Goal: Information Seeking & Learning: Learn about a topic

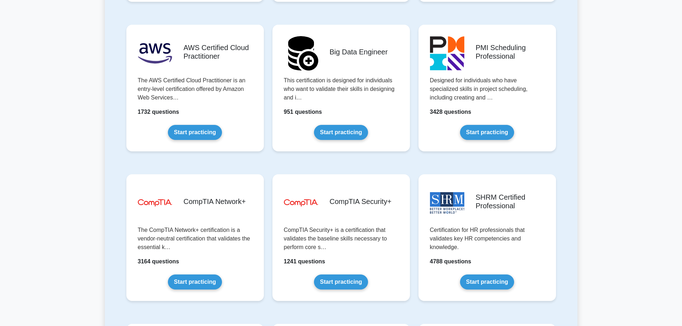
scroll to position [1289, 0]
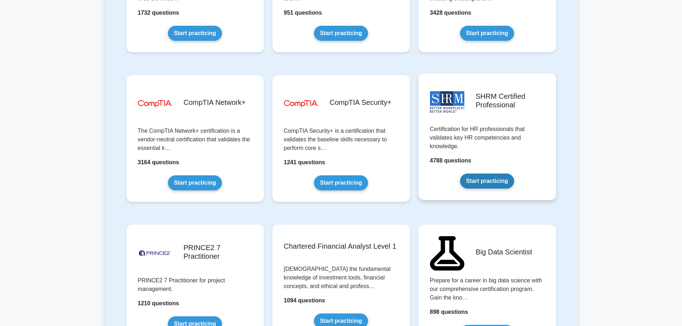
click at [477, 180] on link "Start practicing" at bounding box center [487, 181] width 54 height 15
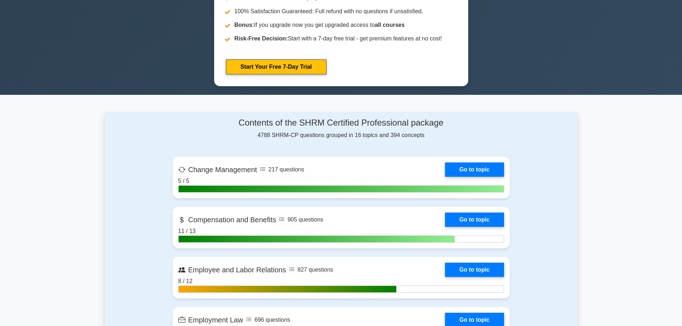
scroll to position [501, 0]
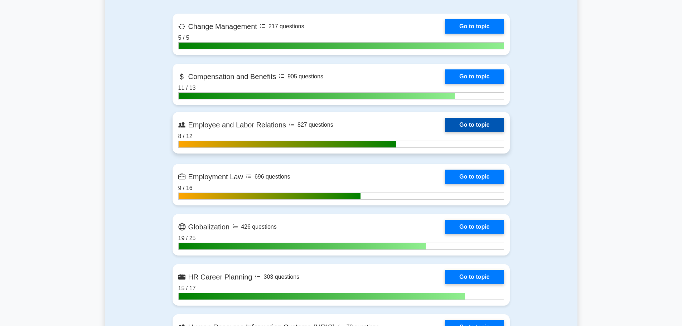
click at [459, 125] on link "Go to topic" at bounding box center [474, 125] width 59 height 14
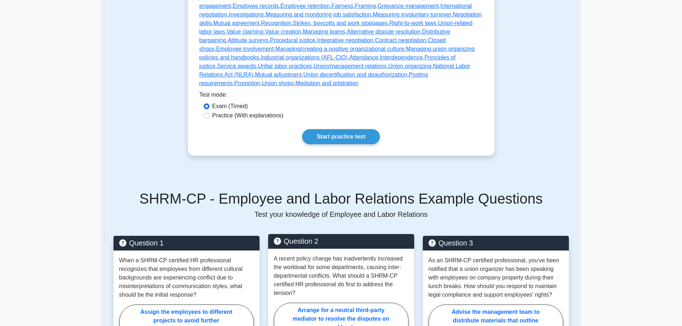
scroll to position [465, 0]
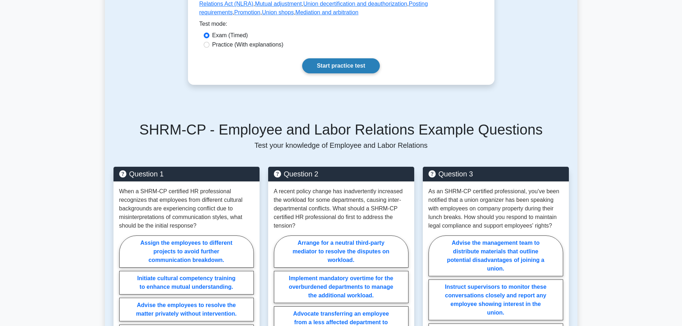
click at [332, 59] on link "Start practice test" at bounding box center [341, 65] width 78 height 15
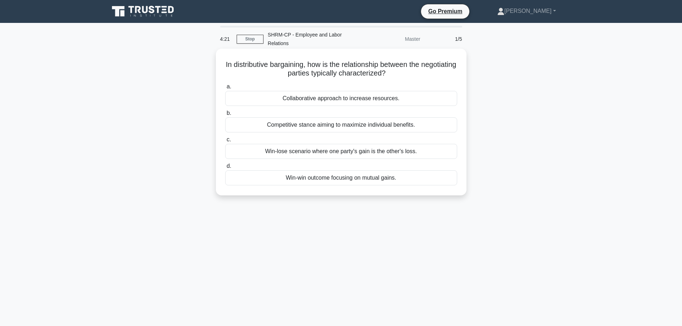
click at [382, 92] on div "Collaborative approach to increase resources." at bounding box center [341, 98] width 232 height 15
click at [225, 89] on input "a. Collaborative approach to increase resources." at bounding box center [225, 86] width 0 height 5
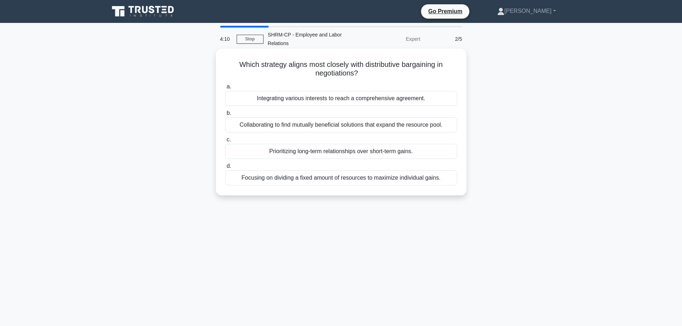
click at [363, 124] on div "Collaborating to find mutually beneficial solutions that expand the resource po…" at bounding box center [341, 124] width 232 height 15
click at [225, 116] on input "b. Collaborating to find mutually beneficial solutions that expand the resource…" at bounding box center [225, 113] width 0 height 5
click at [394, 103] on div "When parties aim to develop long-term partnerships and mutual gains." at bounding box center [341, 98] width 232 height 15
click at [225, 89] on input "a. When parties aim to develop long-term partnerships and mutual gains." at bounding box center [225, 86] width 0 height 5
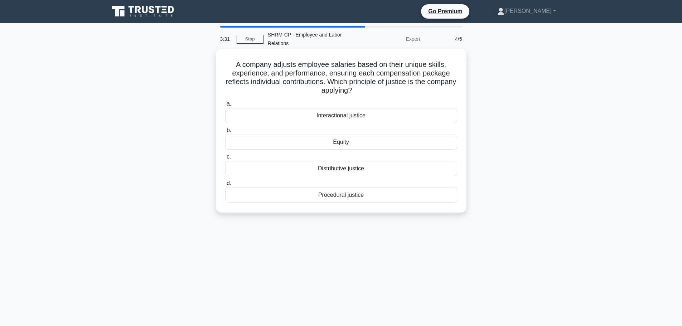
click at [361, 170] on div "Distributive justice" at bounding box center [341, 168] width 232 height 15
click at [225, 159] on input "c. Distributive justice" at bounding box center [225, 157] width 0 height 5
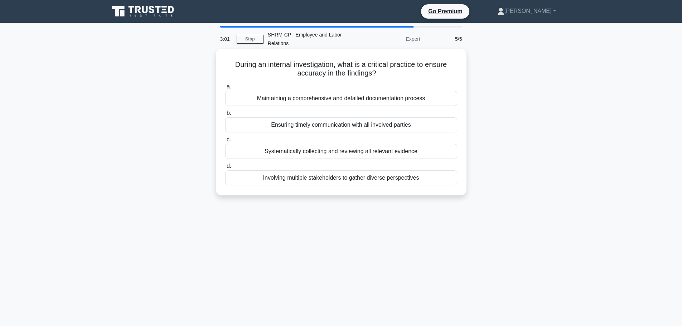
click at [342, 100] on div "Maintaining a comprehensive and detailed documentation process" at bounding box center [341, 98] width 232 height 15
click at [225, 89] on input "a. Maintaining a comprehensive and detailed documentation process" at bounding box center [225, 86] width 0 height 5
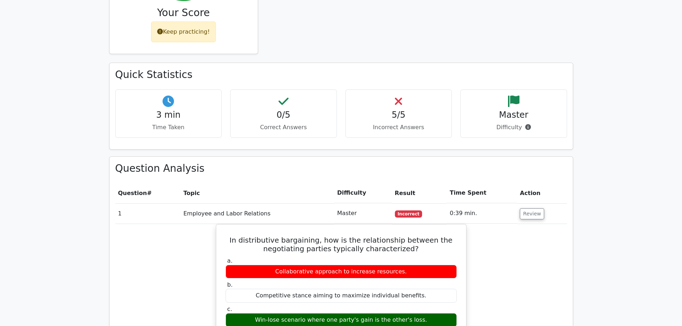
scroll to position [430, 0]
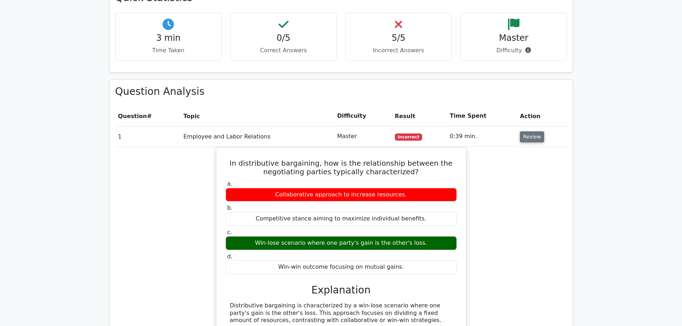
click at [535, 131] on button "Review" at bounding box center [532, 136] width 24 height 11
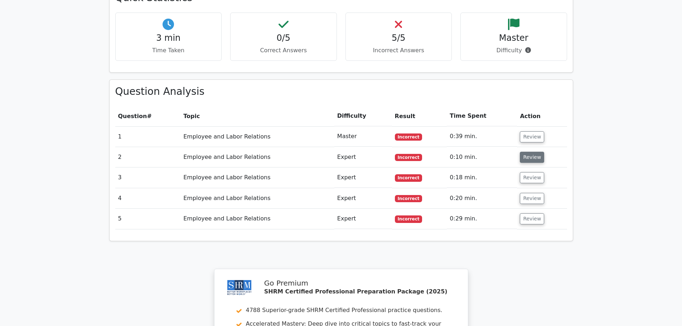
click at [528, 152] on button "Review" at bounding box center [532, 157] width 24 height 11
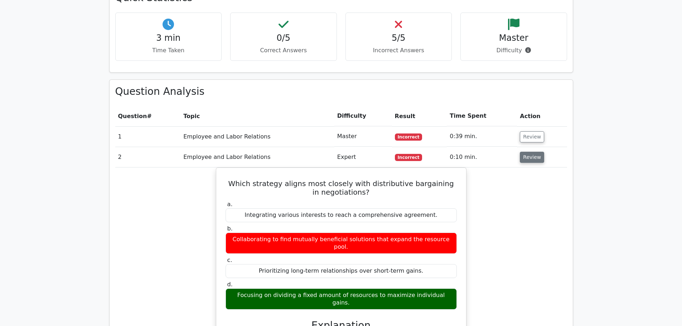
click at [528, 152] on button "Review" at bounding box center [532, 157] width 24 height 11
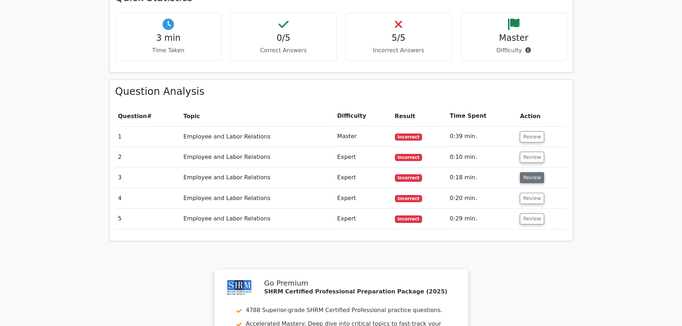
click at [530, 172] on button "Review" at bounding box center [532, 177] width 24 height 11
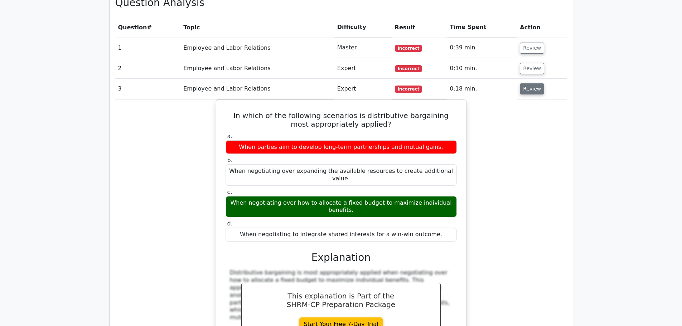
scroll to position [537, 0]
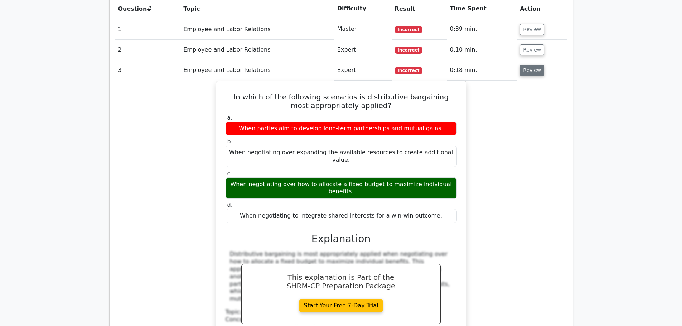
click at [531, 65] on button "Review" at bounding box center [532, 70] width 24 height 11
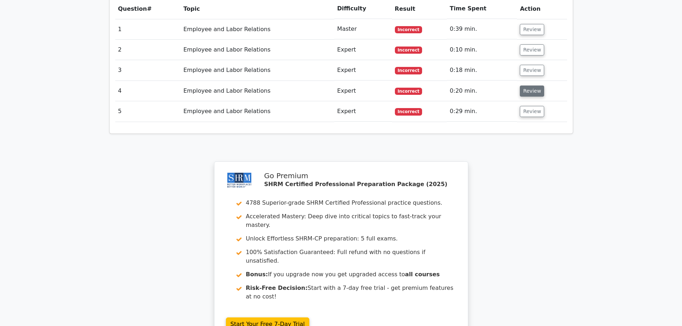
click at [525, 86] on button "Review" at bounding box center [532, 91] width 24 height 11
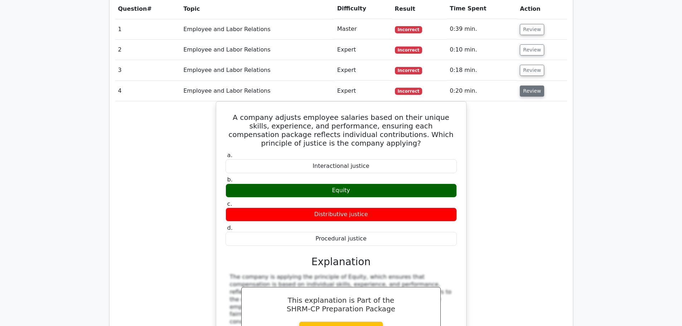
click at [521, 86] on button "Review" at bounding box center [532, 91] width 24 height 11
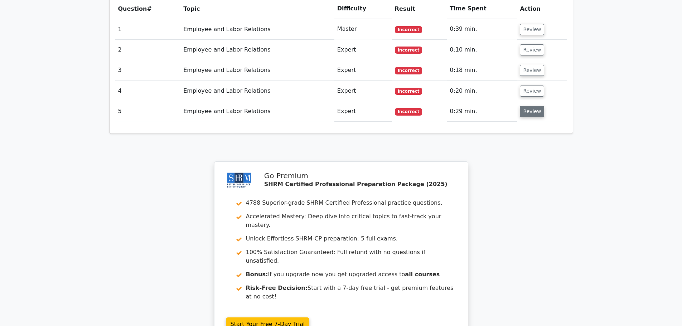
click at [524, 106] on button "Review" at bounding box center [532, 111] width 24 height 11
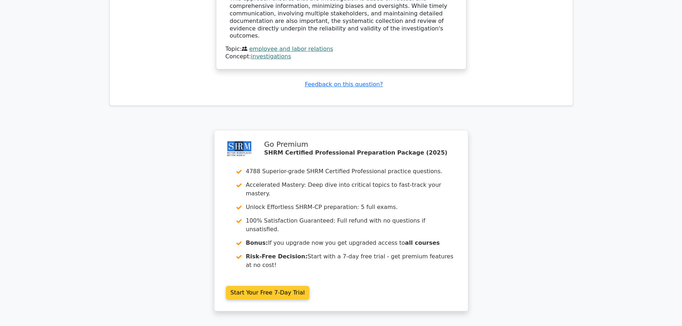
scroll to position [910, 0]
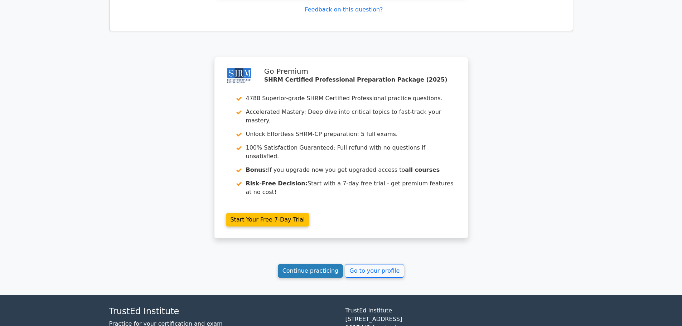
click at [305, 264] on link "Continue practicing" at bounding box center [311, 271] width 66 height 14
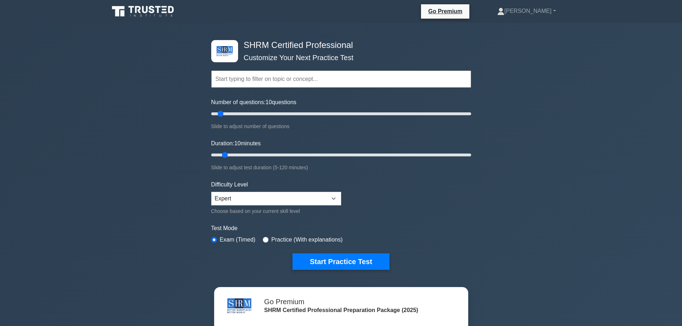
click at [281, 84] on input "text" at bounding box center [341, 79] width 260 height 17
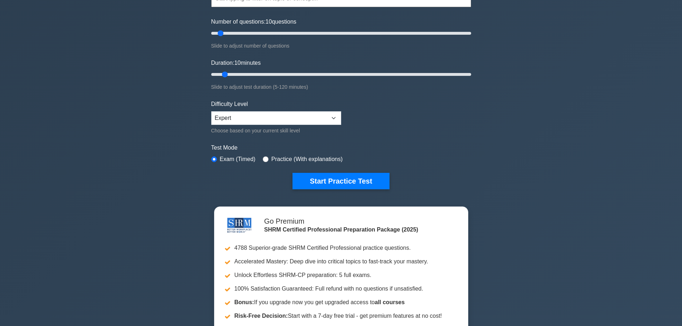
scroll to position [36, 0]
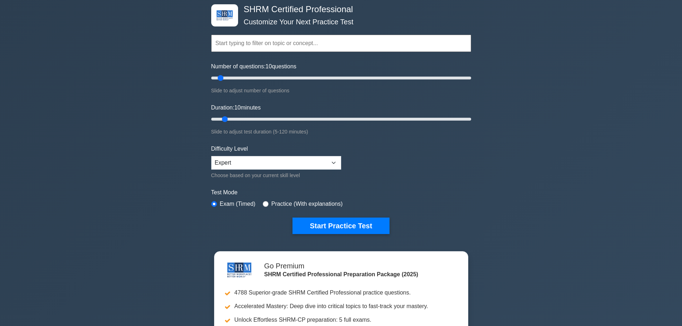
click at [252, 47] on input "text" at bounding box center [341, 43] width 260 height 17
type input "conflict resolution"
click at [325, 166] on select "Beginner Intermediate Expert" at bounding box center [276, 163] width 130 height 14
select select "intermediate"
click at [211, 156] on select "Beginner Intermediate Expert" at bounding box center [276, 163] width 130 height 14
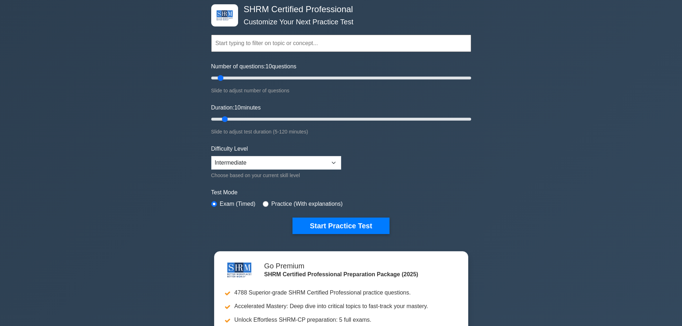
click at [175, 206] on div "SHRM Certified Professional Customize Your Next Practice Test Topics Change Man…" at bounding box center [341, 202] width 682 height 430
click at [332, 226] on button "Start Practice Test" at bounding box center [341, 226] width 97 height 16
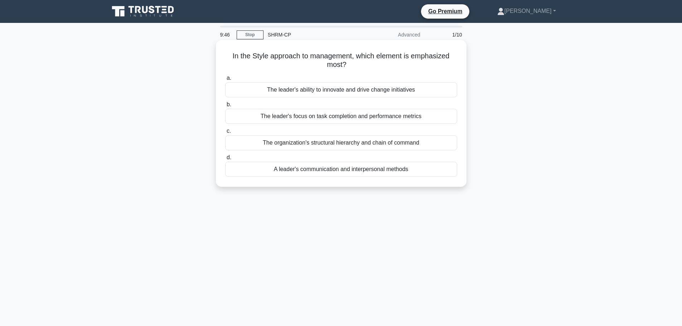
click at [370, 172] on div "A leader's communication and interpersonal methods" at bounding box center [341, 169] width 232 height 15
click at [225, 160] on input "d. A leader's communication and interpersonal methods" at bounding box center [225, 157] width 0 height 5
click at [427, 94] on div "Offering competitive salaries and attractive benefit packages." at bounding box center [341, 89] width 232 height 15
click at [225, 81] on input "a. Offering competitive salaries and attractive benefit packages." at bounding box center [225, 78] width 0 height 5
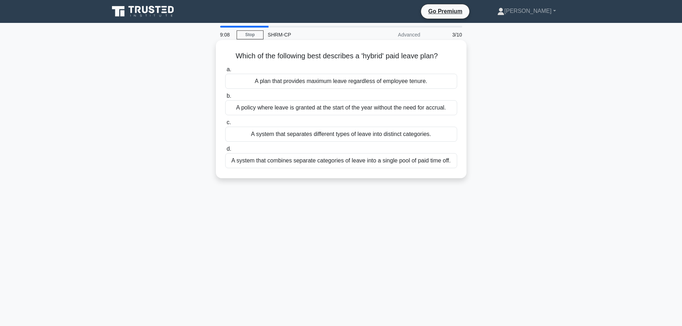
click at [444, 135] on div "A system that separates different types of leave into distinct categories." at bounding box center [341, 134] width 232 height 15
click at [225, 125] on input "c. A system that separates different types of leave into distinct categories." at bounding box center [225, 122] width 0 height 5
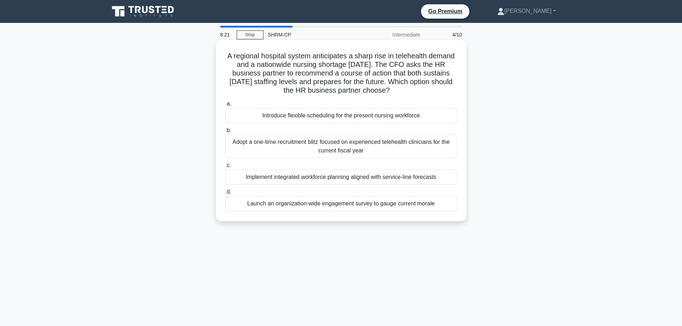
click at [353, 178] on div "Implement integrated workforce planning aligned with service-line forecasts" at bounding box center [341, 177] width 232 height 15
click at [225, 168] on input "c. Implement integrated workforce planning aligned with service-line forecasts" at bounding box center [225, 165] width 0 height 5
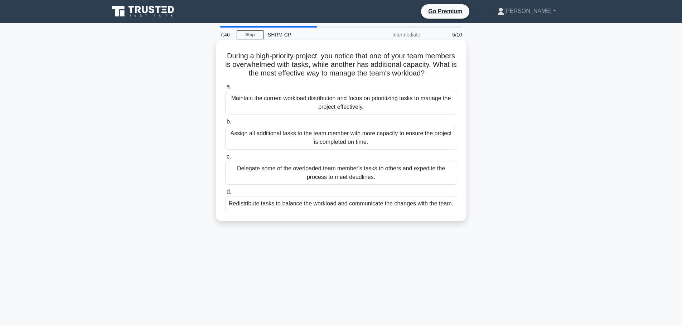
click at [416, 211] on div "Redistribute tasks to balance the workload and communicate the changes with the…" at bounding box center [341, 203] width 232 height 15
click at [225, 194] on input "d. Redistribute tasks to balance the workload and communicate the changes with …" at bounding box center [225, 192] width 0 height 5
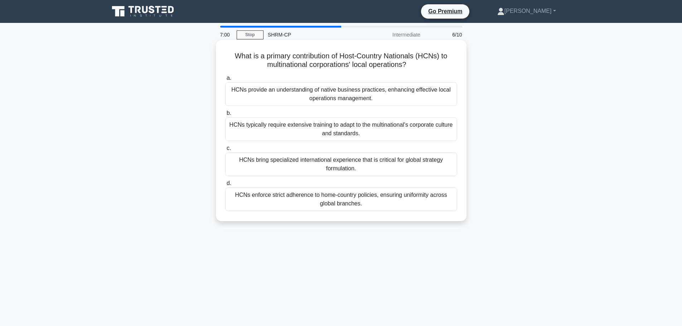
click at [372, 98] on div "HCNs provide an understanding of native business practices, enhancing effective…" at bounding box center [341, 94] width 232 height 24
click at [225, 81] on input "a. HCNs provide an understanding of native business practices, enhancing effect…" at bounding box center [225, 78] width 0 height 5
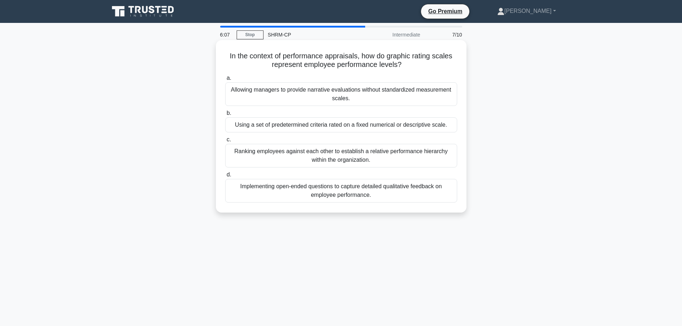
click at [437, 127] on div "Using a set of predetermined criteria rated on a fixed numerical or descriptive…" at bounding box center [341, 124] width 232 height 15
click at [225, 116] on input "b. Using a set of predetermined criteria rated on a fixed numerical or descript…" at bounding box center [225, 113] width 0 height 5
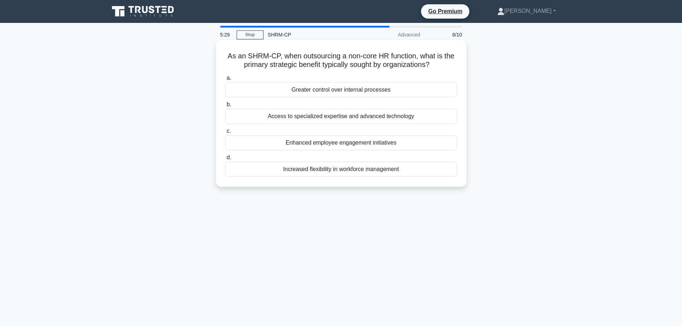
click at [378, 116] on div "Access to specialized expertise and advanced technology" at bounding box center [341, 116] width 232 height 15
click at [225, 107] on input "b. Access to specialized expertise and advanced technology" at bounding box center [225, 104] width 0 height 5
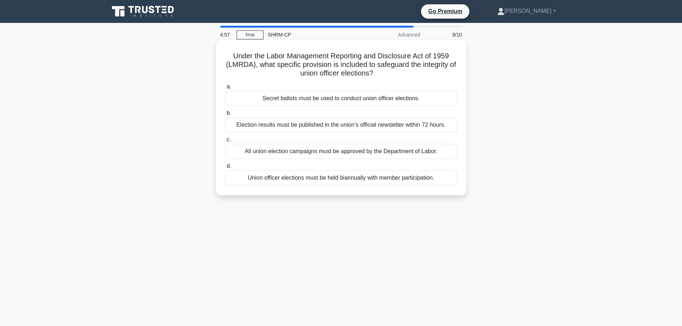
click at [424, 97] on div "Secret ballots must be used to conduct union officer elections." at bounding box center [341, 98] width 232 height 15
click at [225, 89] on input "a. Secret ballots must be used to conduct union officer elections." at bounding box center [225, 86] width 0 height 5
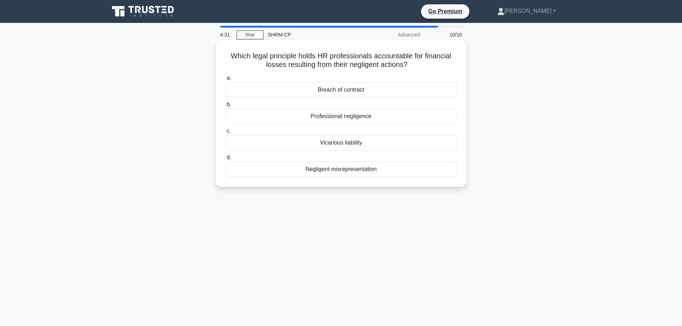
click at [356, 146] on div "Vicarious liability" at bounding box center [341, 142] width 232 height 15
click at [225, 134] on input "c. Vicarious liability" at bounding box center [225, 131] width 0 height 5
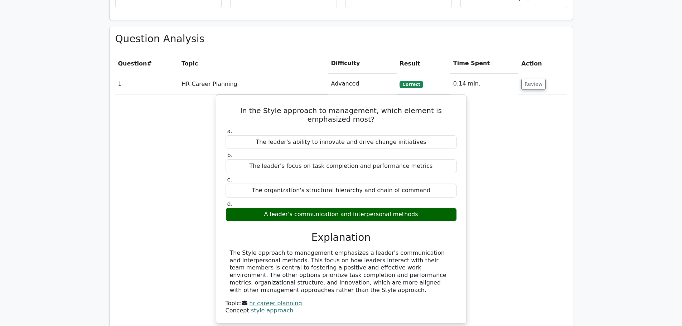
scroll to position [537, 0]
click at [531, 79] on button "Review" at bounding box center [533, 84] width 24 height 11
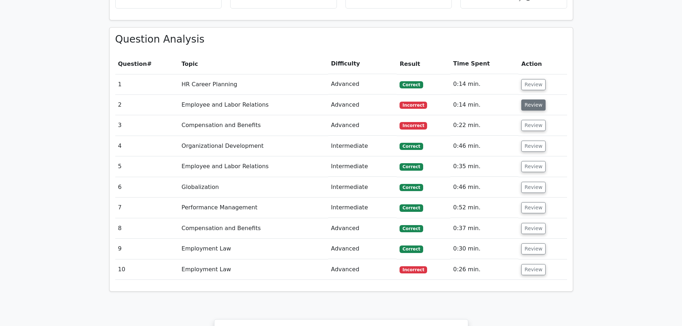
click at [530, 100] on button "Review" at bounding box center [533, 105] width 24 height 11
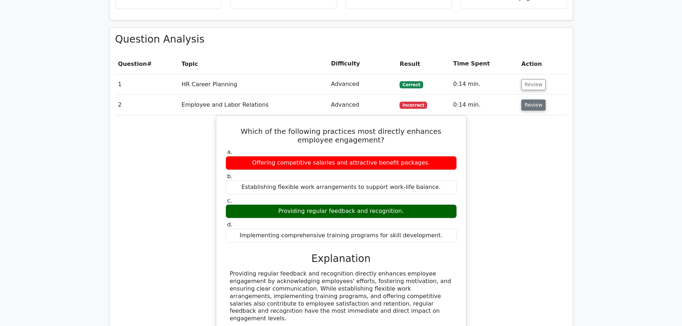
click at [526, 100] on button "Review" at bounding box center [533, 105] width 24 height 11
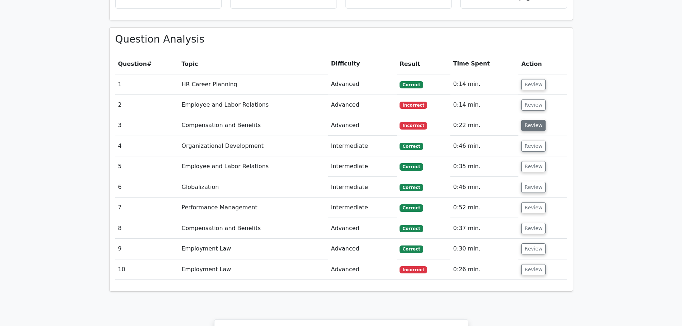
click at [527, 120] on button "Review" at bounding box center [533, 125] width 24 height 11
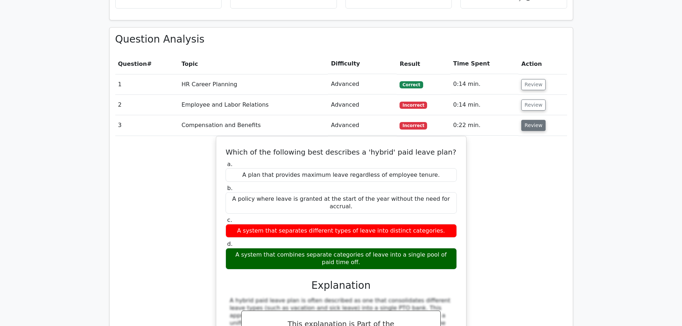
click at [531, 120] on button "Review" at bounding box center [533, 125] width 24 height 11
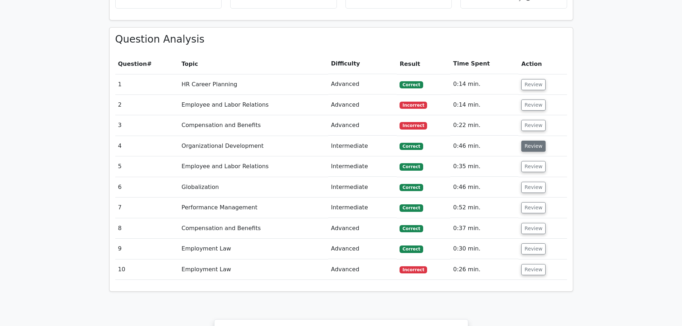
click at [526, 141] on button "Review" at bounding box center [533, 146] width 24 height 11
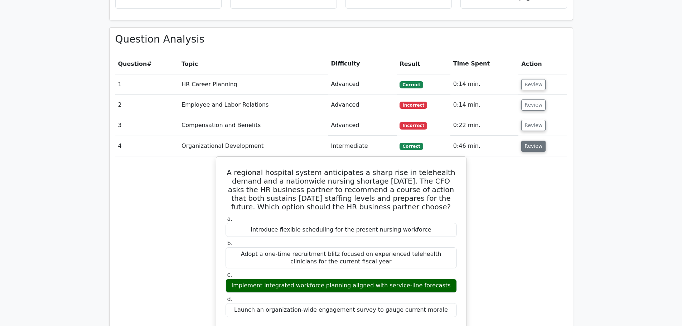
click at [526, 141] on button "Review" at bounding box center [533, 146] width 24 height 11
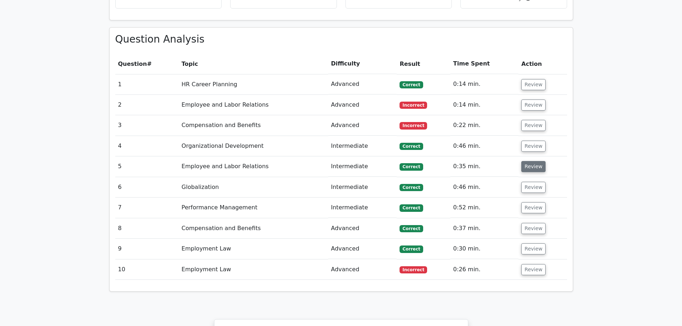
click at [532, 161] on button "Review" at bounding box center [533, 166] width 24 height 11
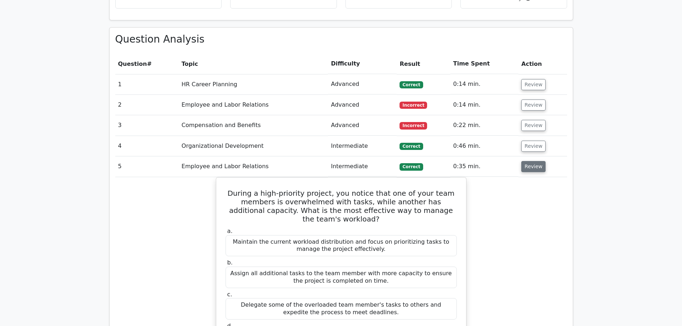
click at [528, 161] on button "Review" at bounding box center [533, 166] width 24 height 11
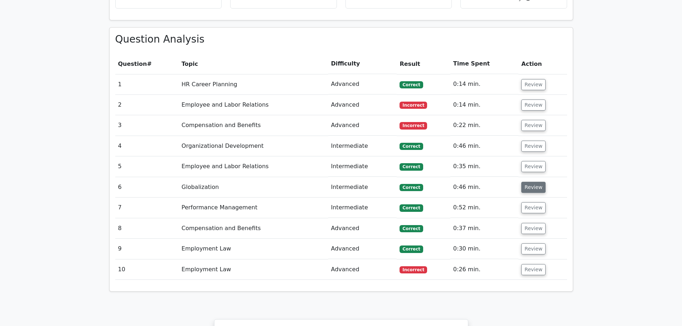
click at [530, 182] on button "Review" at bounding box center [533, 187] width 24 height 11
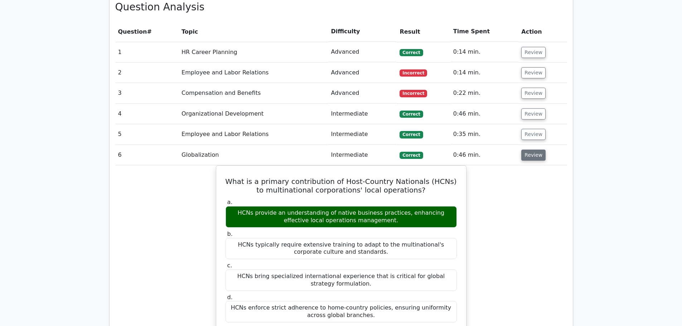
scroll to position [609, 0]
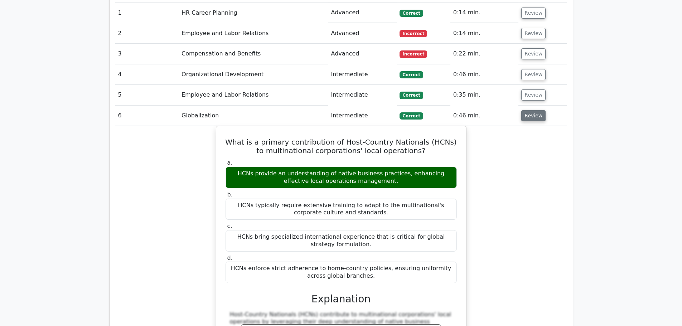
click at [526, 110] on button "Review" at bounding box center [533, 115] width 24 height 11
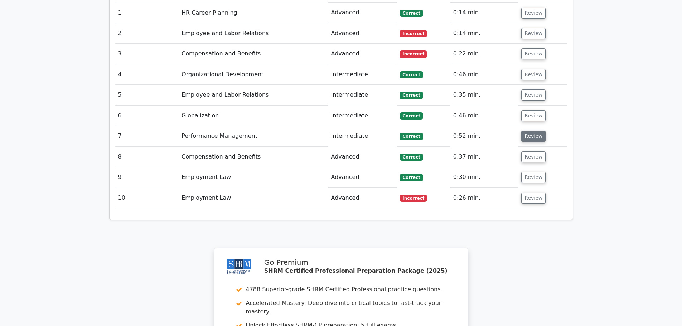
click at [527, 131] on button "Review" at bounding box center [533, 136] width 24 height 11
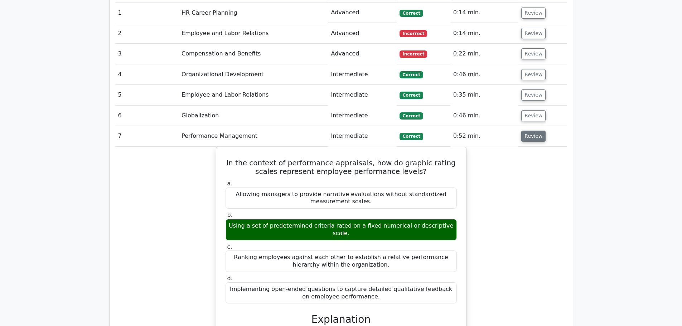
click at [527, 131] on button "Review" at bounding box center [533, 136] width 24 height 11
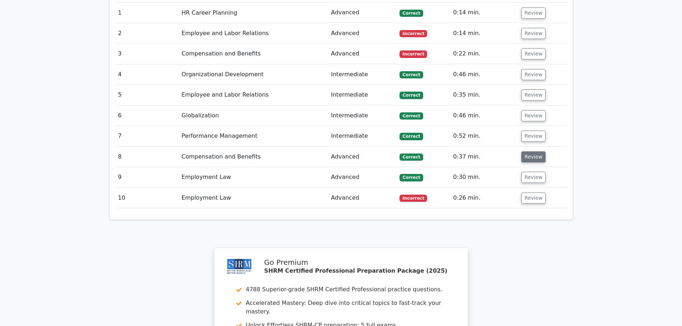
click at [528, 151] on button "Review" at bounding box center [533, 156] width 24 height 11
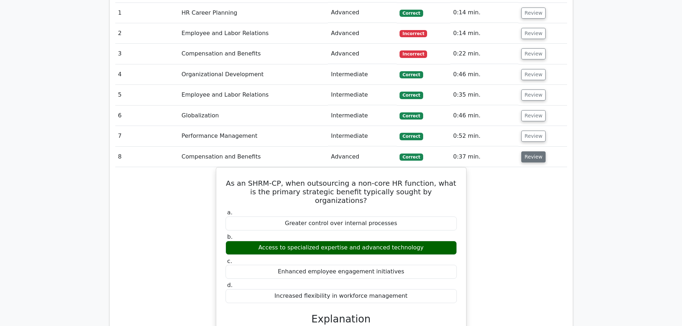
click at [528, 151] on button "Review" at bounding box center [533, 156] width 24 height 11
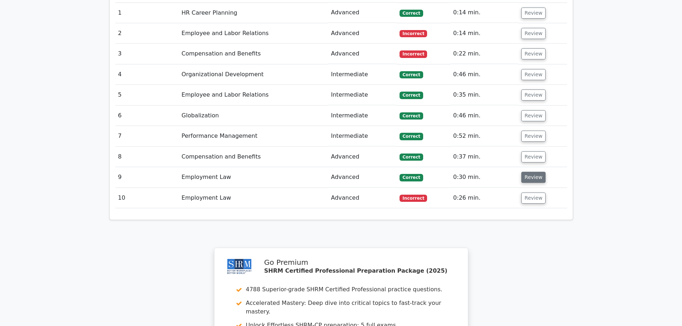
click at [529, 172] on button "Review" at bounding box center [533, 177] width 24 height 11
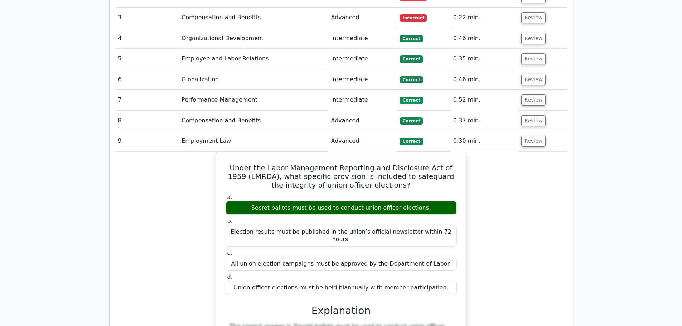
scroll to position [716, 0]
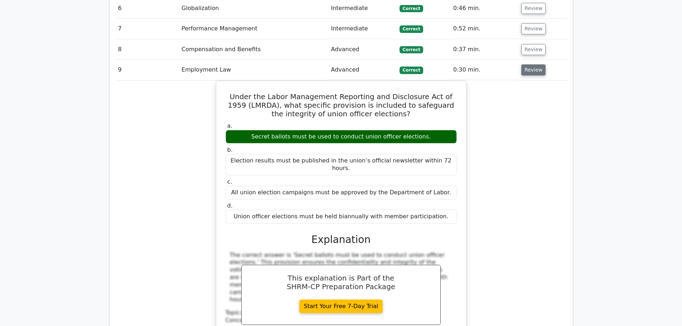
click at [521, 64] on button "Review" at bounding box center [533, 69] width 24 height 11
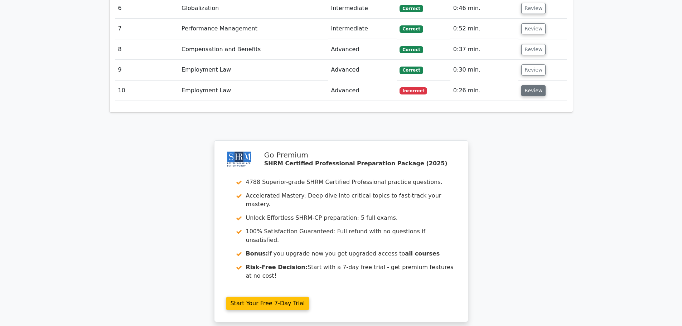
click at [526, 85] on button "Review" at bounding box center [533, 90] width 24 height 11
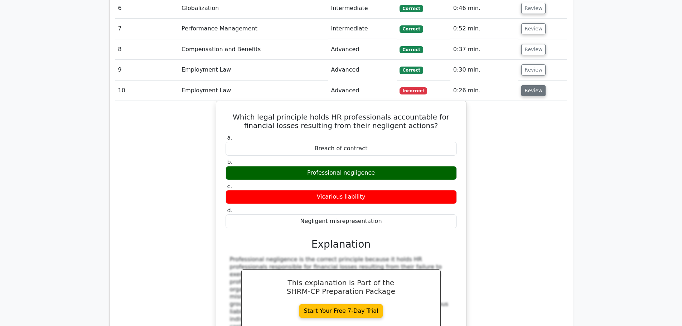
click at [526, 85] on button "Review" at bounding box center [533, 90] width 24 height 11
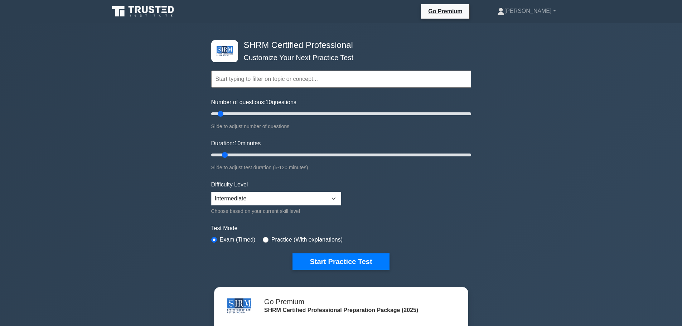
click at [319, 85] on input "text" at bounding box center [341, 79] width 260 height 17
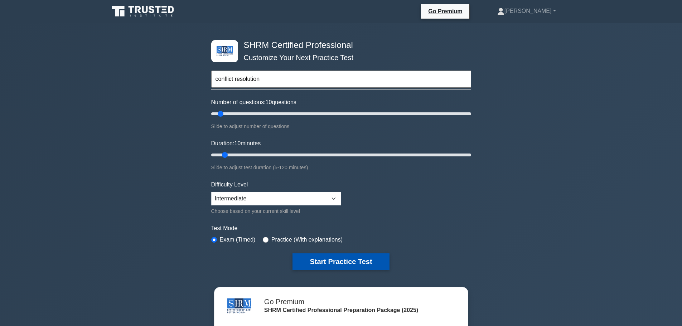
type input "conflict resolution"
click at [347, 257] on button "Start Practice Test" at bounding box center [341, 261] width 97 height 16
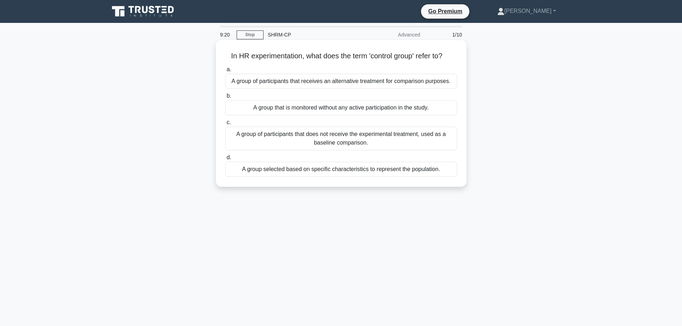
click at [268, 148] on div "A group of participants that does not receive the experimental treatment, used …" at bounding box center [341, 139] width 232 height 24
click at [225, 125] on input "c. A group of participants that does not receive the experimental treatment, us…" at bounding box center [225, 122] width 0 height 5
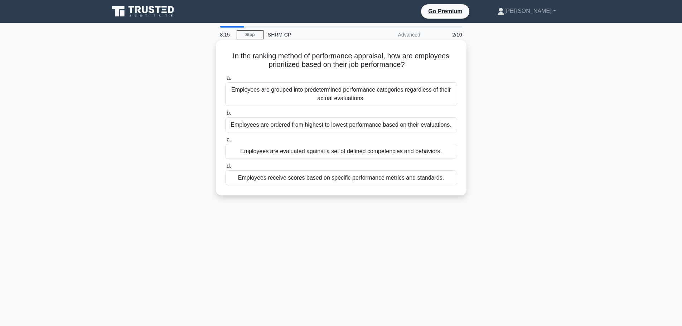
click at [335, 96] on div "Employees are grouped into predetermined performance categories regardless of t…" at bounding box center [341, 94] width 232 height 24
click at [225, 81] on input "a. Employees are grouped into predetermined performance categories regardless o…" at bounding box center [225, 78] width 0 height 5
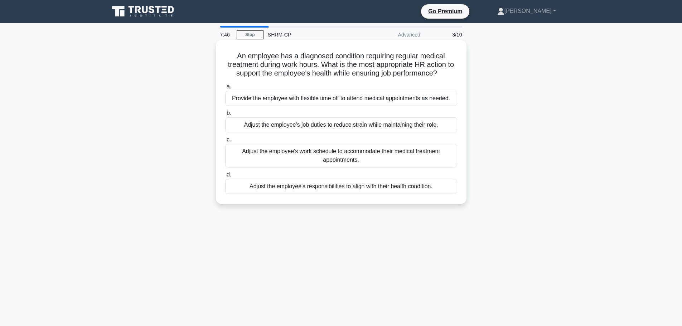
click at [397, 101] on div "Provide the employee with flexible time off to attend medical appointments as n…" at bounding box center [341, 98] width 232 height 15
click at [225, 89] on input "a. Provide the employee with flexible time off to attend medical appointments a…" at bounding box center [225, 86] width 0 height 5
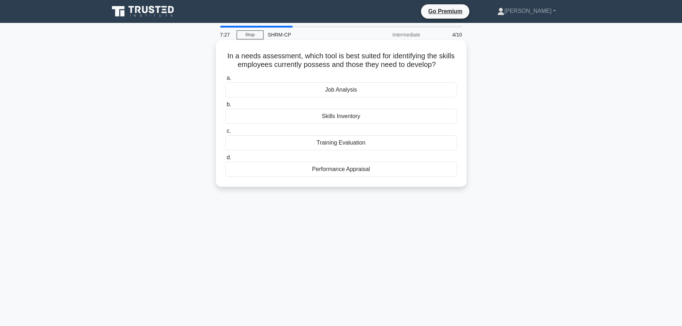
click at [381, 117] on div "Skills Inventory" at bounding box center [341, 116] width 232 height 15
click at [225, 107] on input "b. Skills Inventory" at bounding box center [225, 104] width 0 height 5
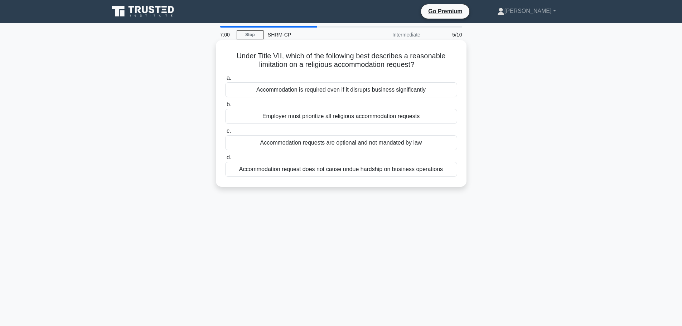
click at [333, 174] on div "Accommodation request does not cause undue hardship on business operations" at bounding box center [341, 169] width 232 height 15
click at [225, 160] on input "d. Accommodation request does not cause undue hardship on business operations" at bounding box center [225, 157] width 0 height 5
click at [309, 119] on div "Assigning the investigation to a neutral third party." at bounding box center [341, 116] width 232 height 15
click at [225, 107] on input "b. Assigning the investigation to a neutral third party." at bounding box center [225, 104] width 0 height 5
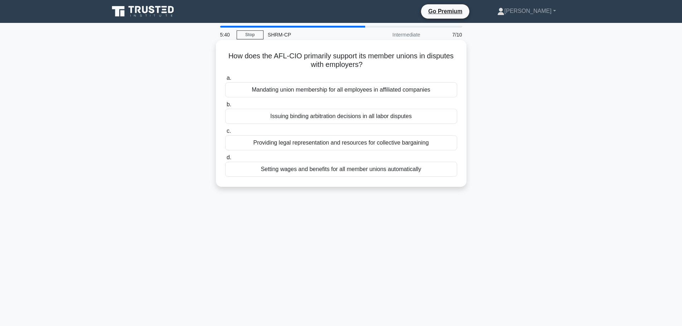
click at [420, 147] on div "Providing legal representation and resources for collective bargaining" at bounding box center [341, 142] width 232 height 15
click at [225, 134] on input "c. Providing legal representation and resources for collective bargaining" at bounding box center [225, 131] width 0 height 5
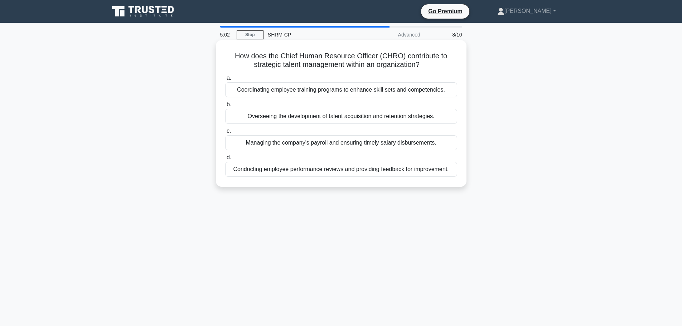
click at [303, 120] on div "Overseeing the development of talent acquisition and retention strategies." at bounding box center [341, 116] width 232 height 15
click at [225, 107] on input "b. Overseeing the development of talent acquisition and retention strategies." at bounding box center [225, 104] width 0 height 5
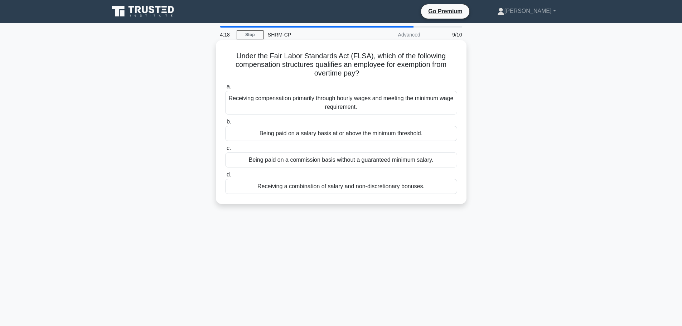
click at [381, 136] on div "Being paid on a salary basis at or above the minimum threshold." at bounding box center [341, 133] width 232 height 15
click at [225, 124] on input "b. Being paid on a salary basis at or above the minimum threshold." at bounding box center [225, 122] width 0 height 5
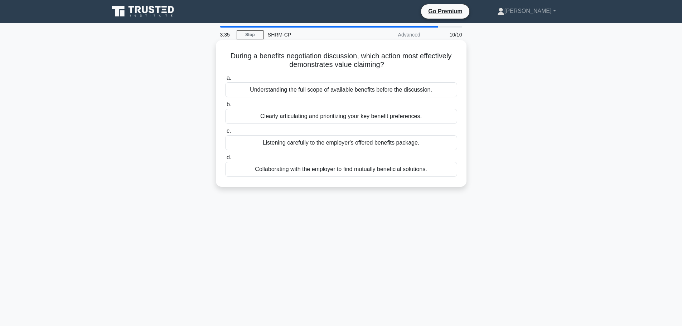
click at [339, 177] on div "Collaborating with the employer to find mutually beneficial solutions." at bounding box center [341, 169] width 232 height 15
click at [225, 160] on input "d. Collaborating with the employer to find mutually beneficial solutions." at bounding box center [225, 157] width 0 height 5
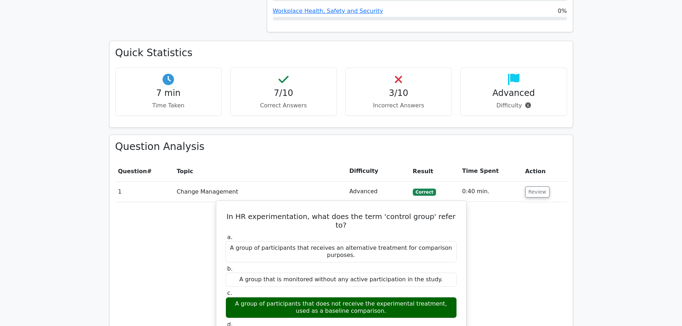
scroll to position [537, 0]
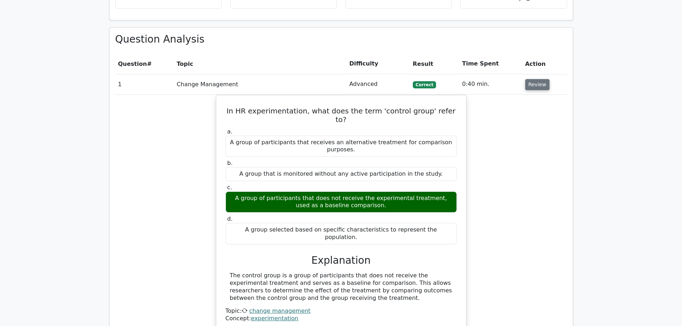
click at [538, 79] on button "Review" at bounding box center [537, 84] width 24 height 11
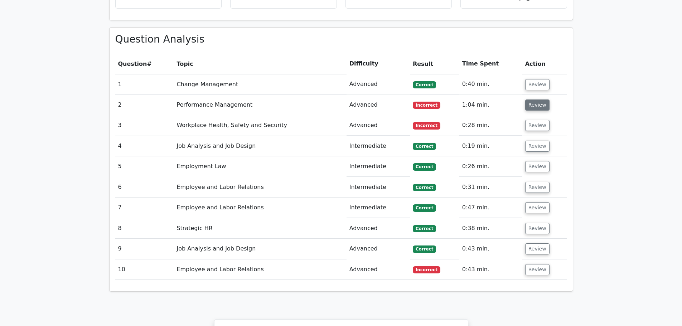
click at [537, 100] on button "Review" at bounding box center [537, 105] width 24 height 11
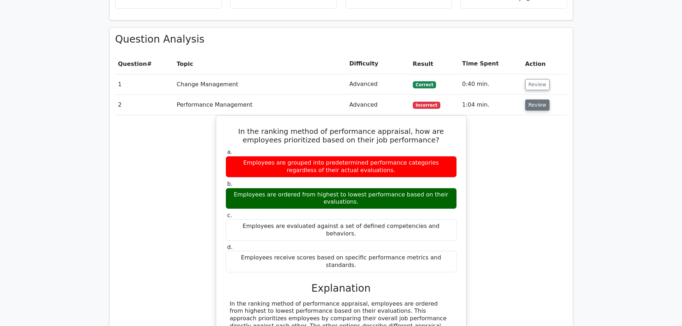
click at [531, 100] on button "Review" at bounding box center [537, 105] width 24 height 11
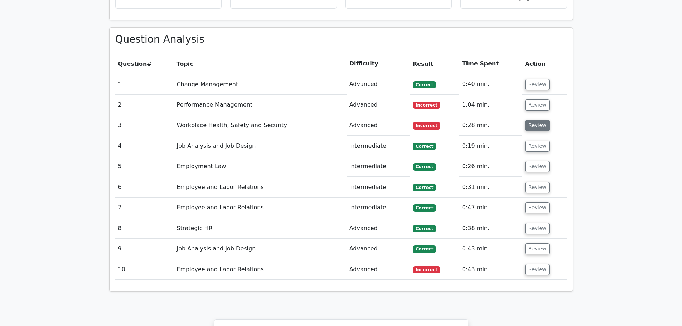
click at [531, 120] on button "Review" at bounding box center [537, 125] width 24 height 11
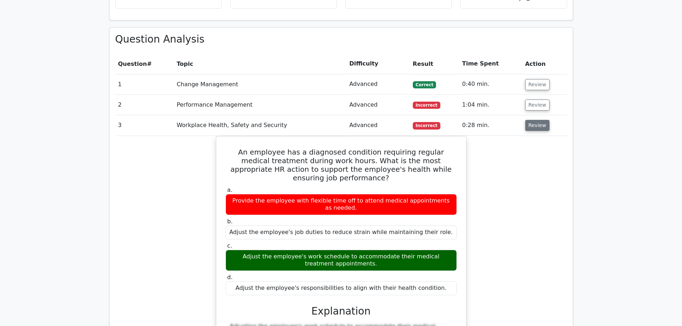
click at [525, 120] on button "Review" at bounding box center [537, 125] width 24 height 11
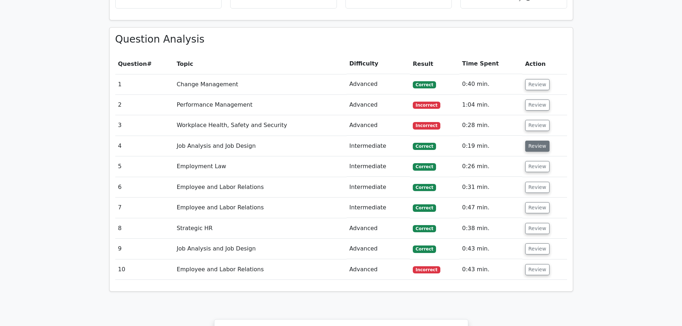
click at [531, 141] on button "Review" at bounding box center [537, 146] width 24 height 11
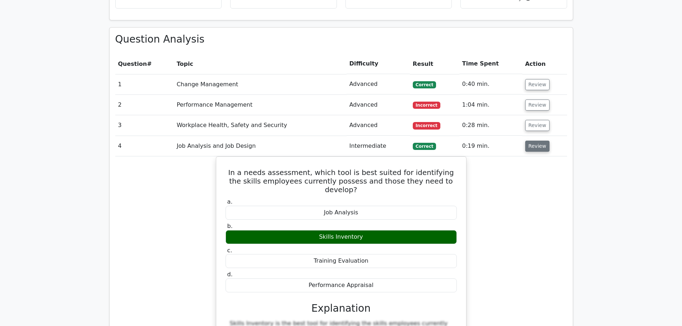
click at [531, 141] on button "Review" at bounding box center [537, 146] width 24 height 11
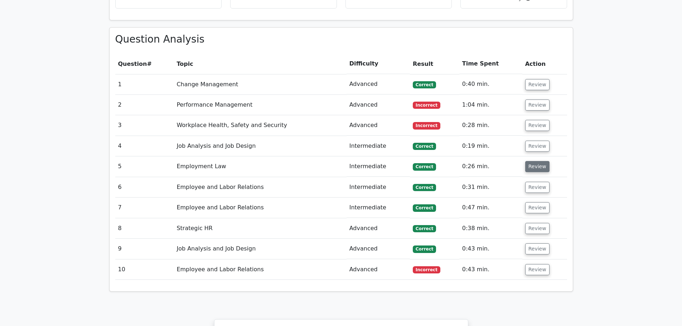
click at [534, 161] on button "Review" at bounding box center [537, 166] width 24 height 11
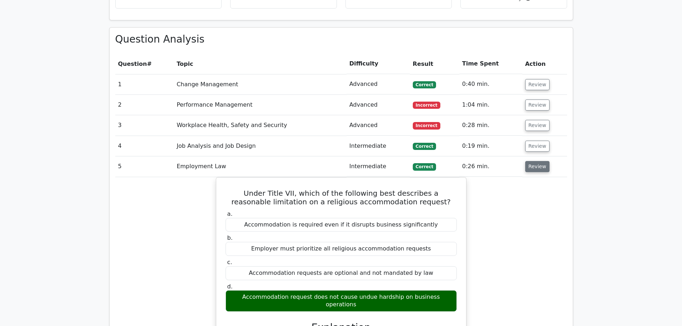
click at [534, 161] on button "Review" at bounding box center [537, 166] width 24 height 11
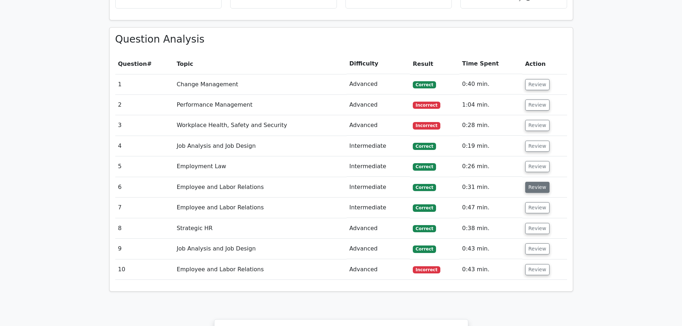
click at [533, 182] on button "Review" at bounding box center [537, 187] width 24 height 11
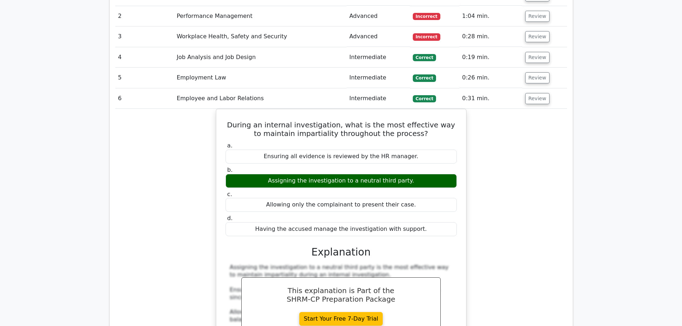
scroll to position [644, 0]
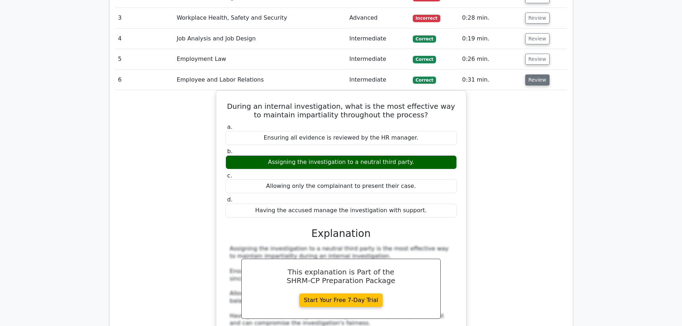
click at [531, 74] on button "Review" at bounding box center [537, 79] width 24 height 11
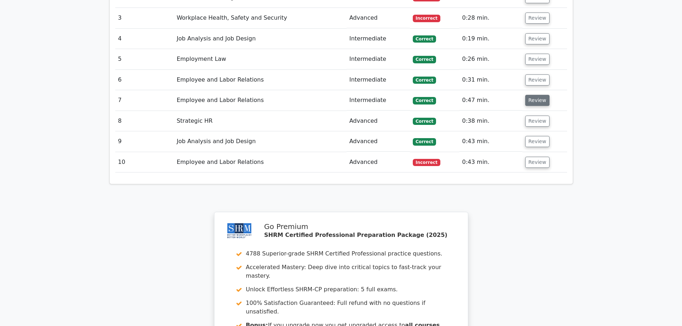
click at [527, 95] on button "Review" at bounding box center [537, 100] width 24 height 11
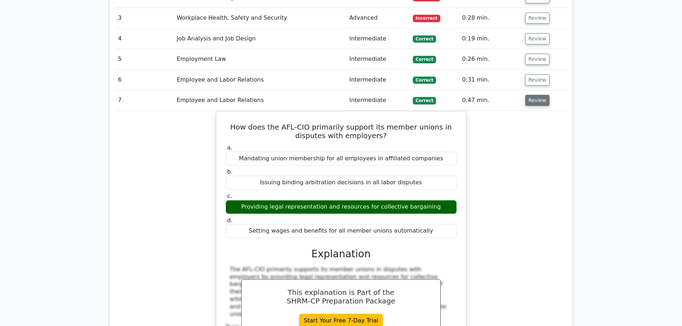
click at [527, 95] on button "Review" at bounding box center [537, 100] width 24 height 11
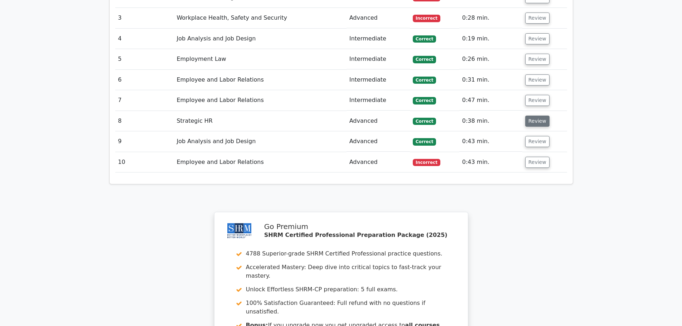
click at [527, 116] on button "Review" at bounding box center [537, 121] width 24 height 11
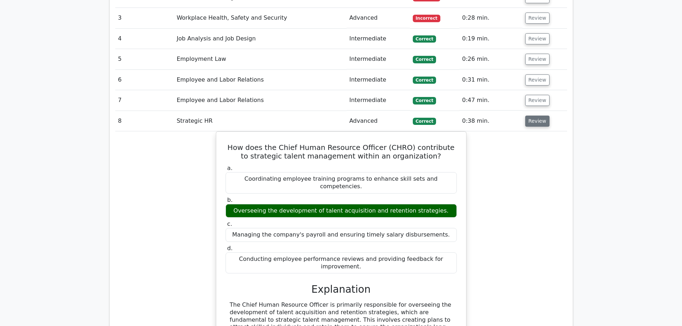
click at [527, 116] on button "Review" at bounding box center [537, 121] width 24 height 11
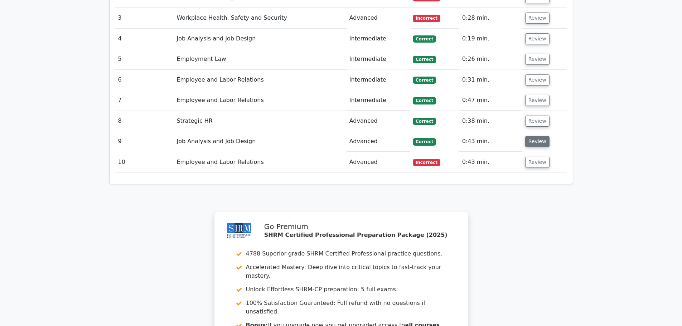
click at [537, 136] on button "Review" at bounding box center [537, 141] width 24 height 11
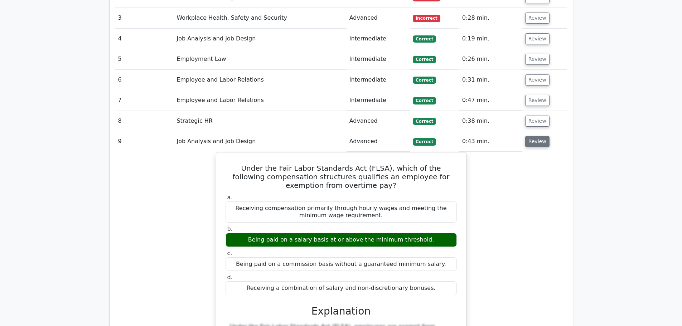
click at [532, 136] on button "Review" at bounding box center [537, 141] width 24 height 11
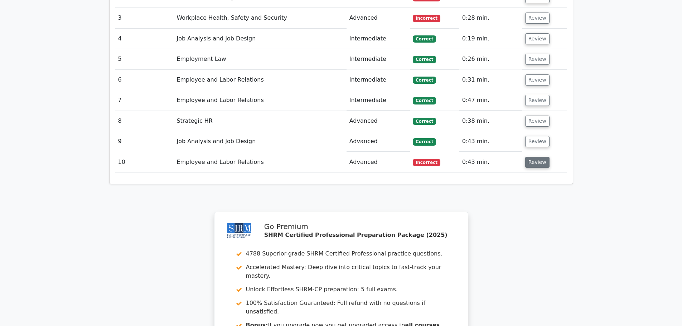
click at [531, 157] on button "Review" at bounding box center [537, 162] width 24 height 11
